Goal: Task Accomplishment & Management: Manage account settings

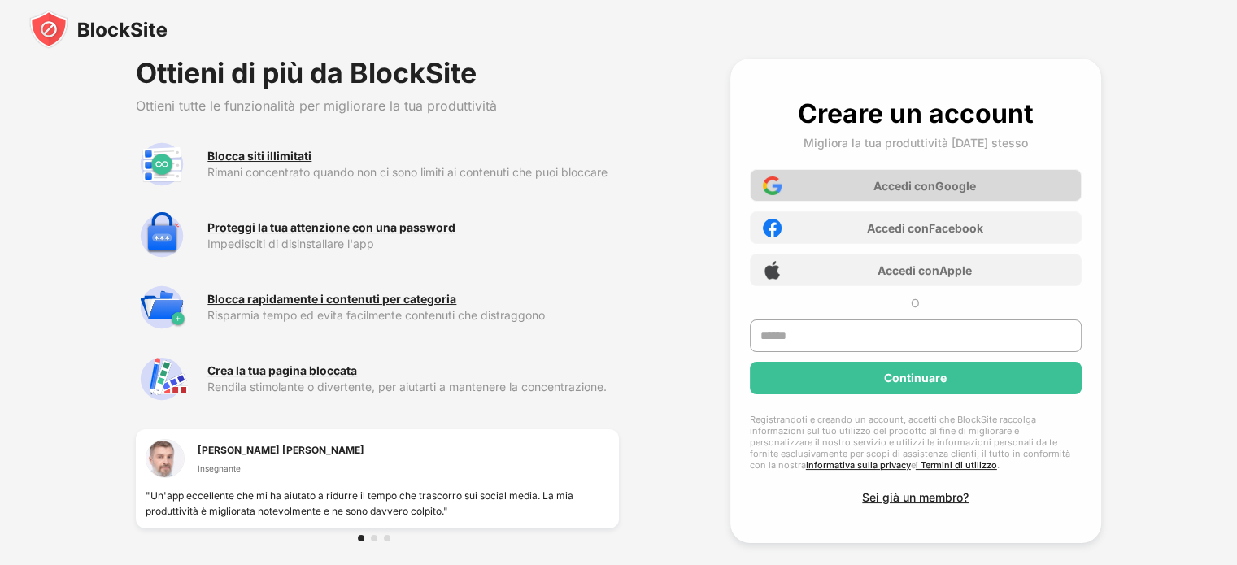
click at [901, 187] on font "Accedi con" at bounding box center [904, 186] width 62 height 14
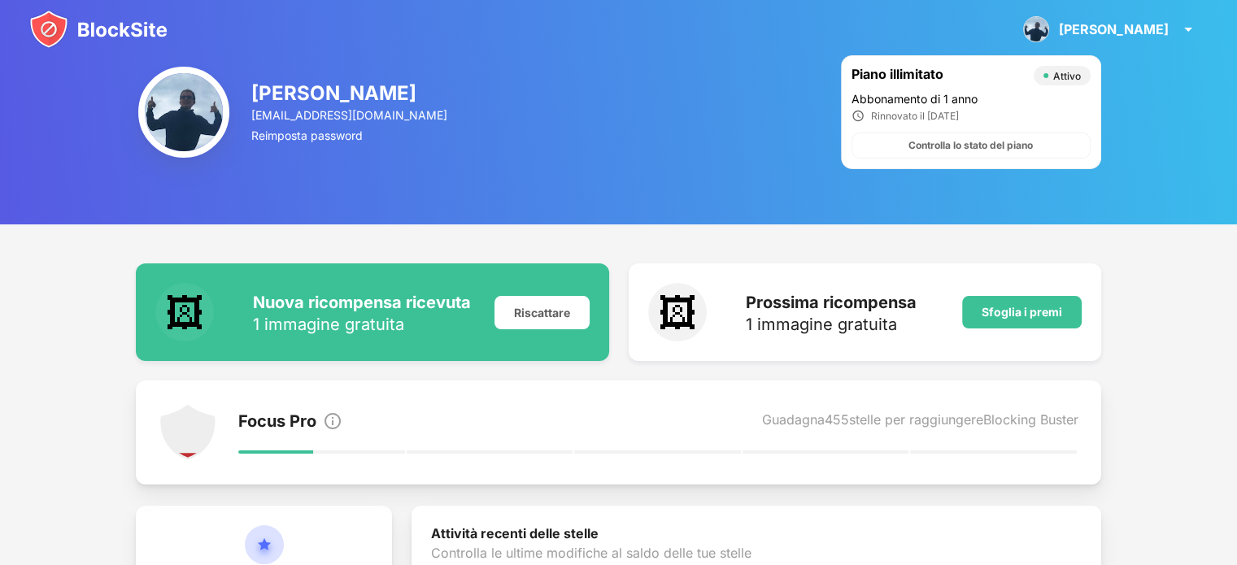
click at [1164, 4] on div "Luigi Luigi Sangalli Visualizza account Approfondimenti Ricompense Impostazioni…" at bounding box center [618, 29] width 1237 height 59
click at [1164, 20] on div "Luigi Luigi Sangalli Visualizza account Approfondimenti Ricompense Impostazioni…" at bounding box center [1110, 29] width 194 height 39
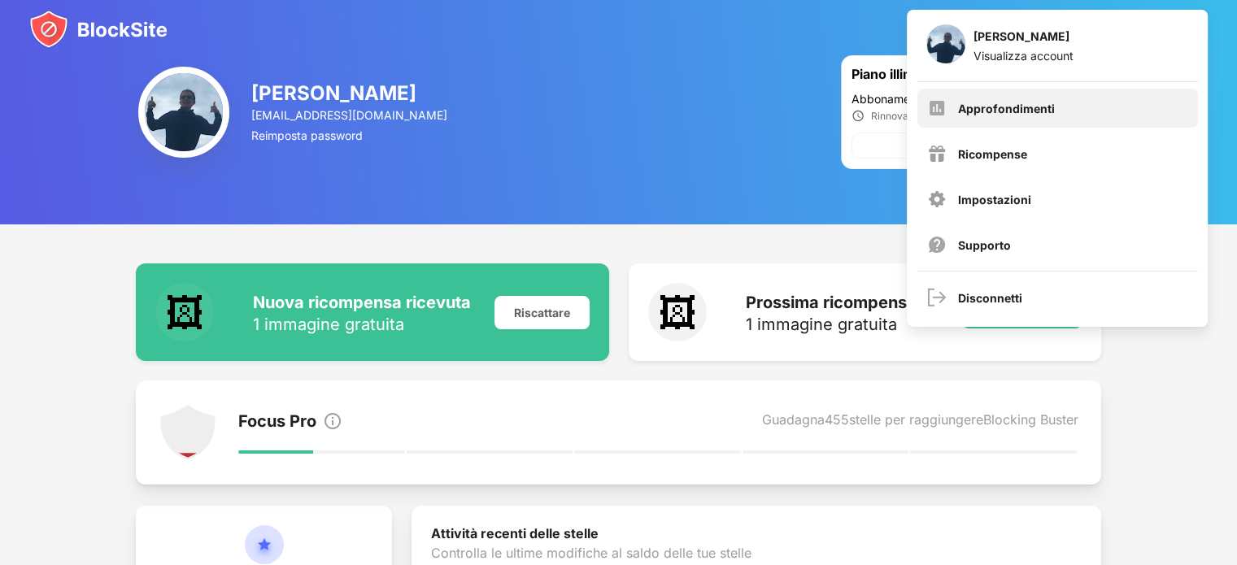
click at [1037, 112] on font "Approfondimenti" at bounding box center [1006, 109] width 97 height 14
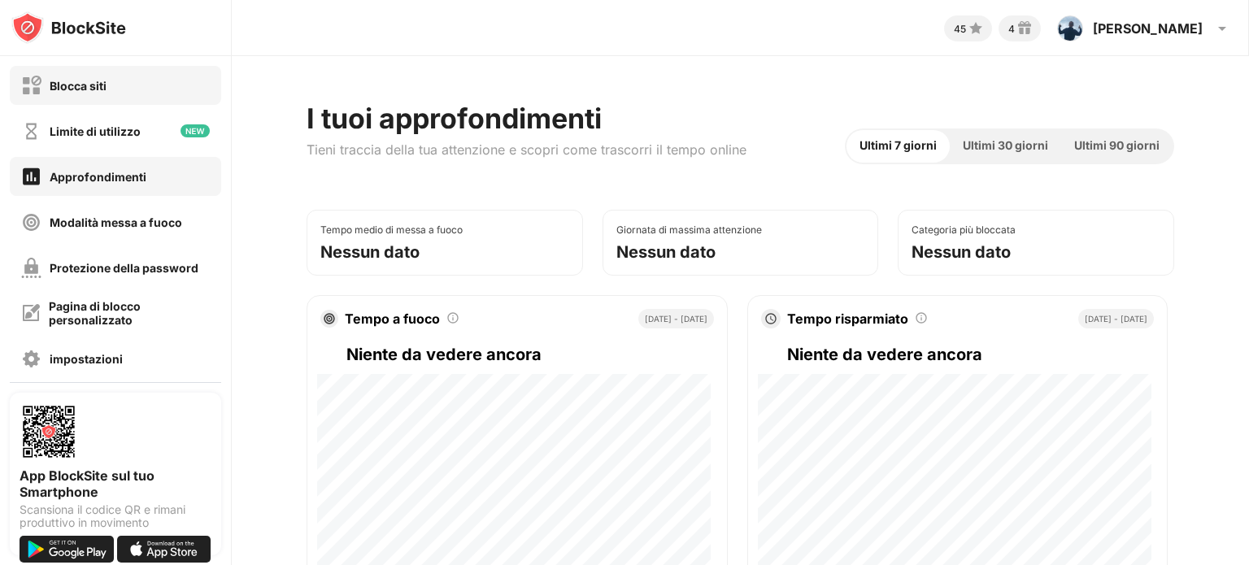
click at [44, 94] on div "Blocca siti" at bounding box center [63, 86] width 85 height 20
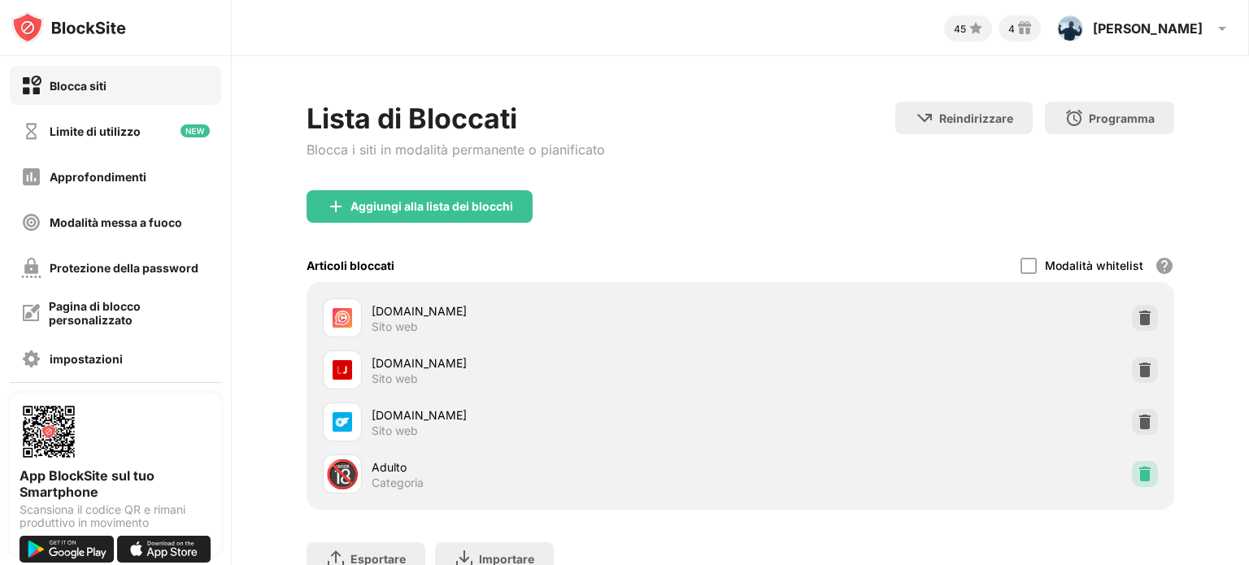
click at [1132, 464] on div at bounding box center [1145, 474] width 26 height 26
